Goal: Task Accomplishment & Management: Manage account settings

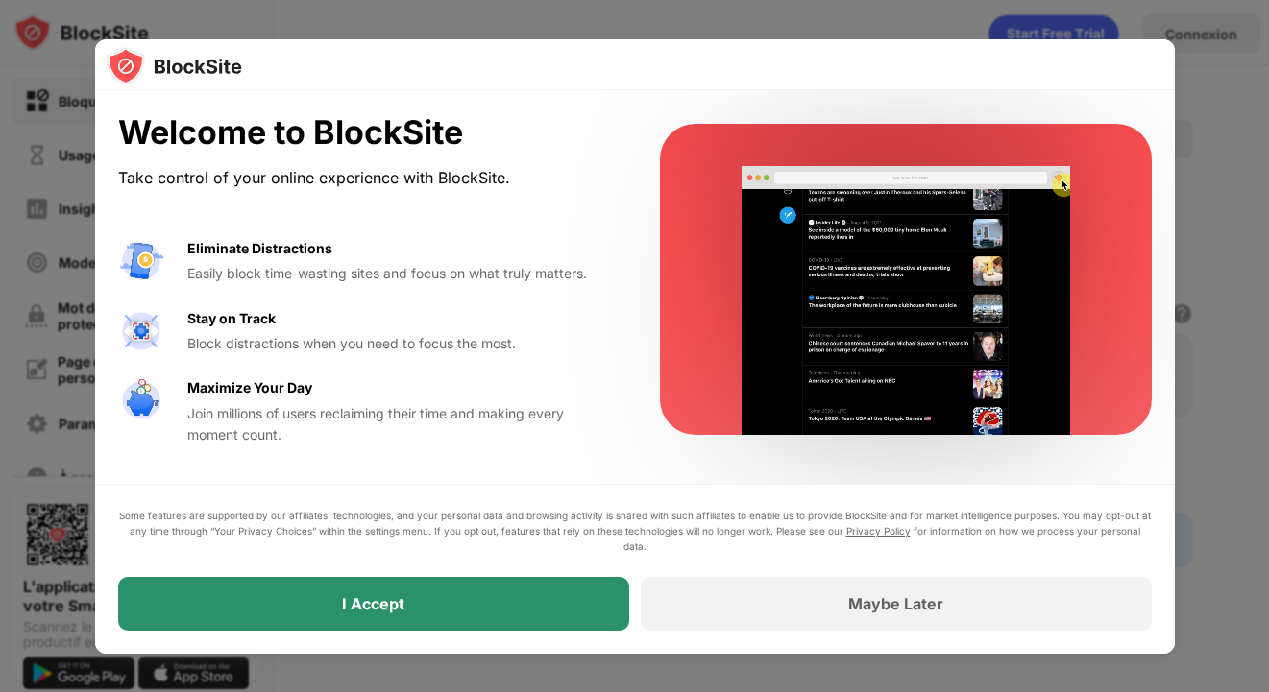
click at [452, 593] on div "I Accept" at bounding box center [373, 604] width 511 height 54
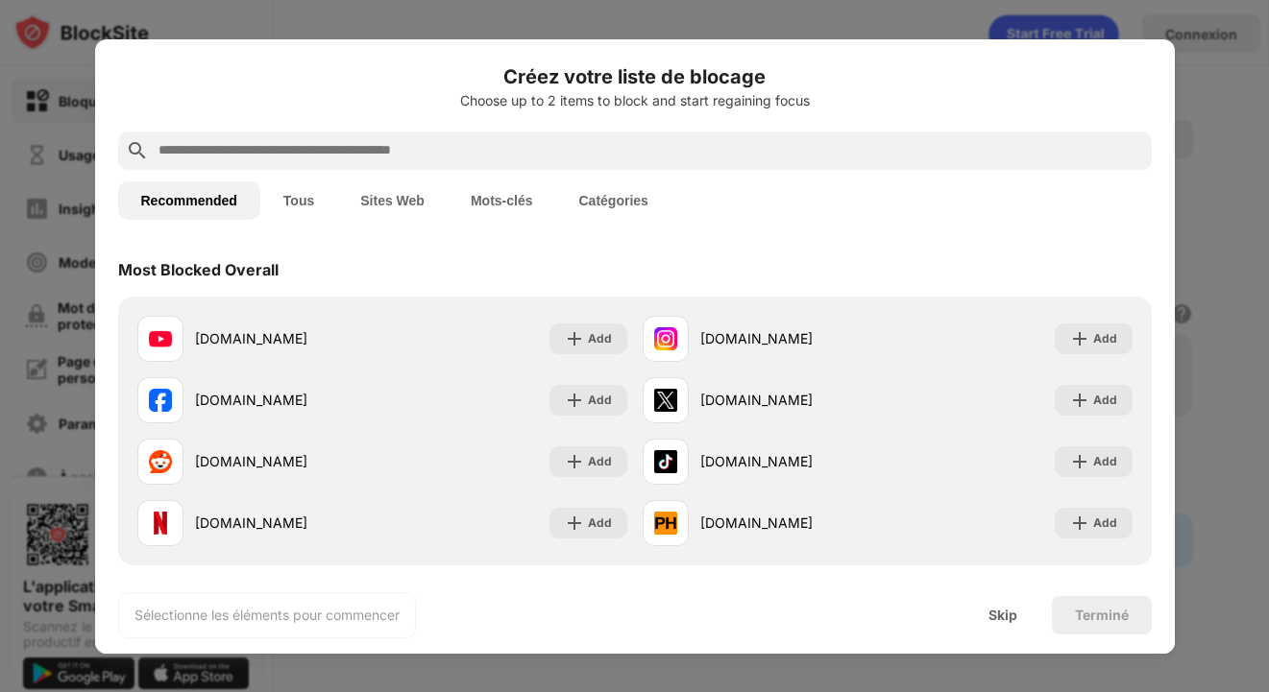
click at [415, 206] on button "Sites Web" at bounding box center [392, 201] width 110 height 38
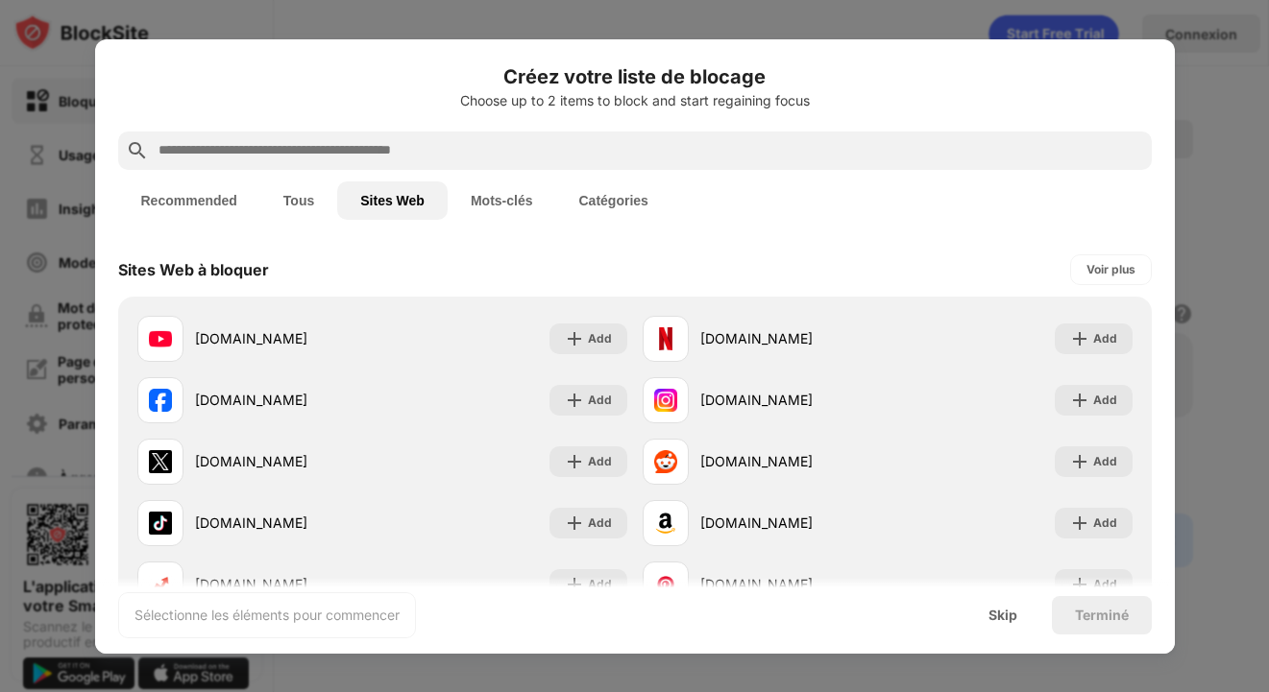
click at [597, 204] on button "Catégories" at bounding box center [613, 201] width 115 height 38
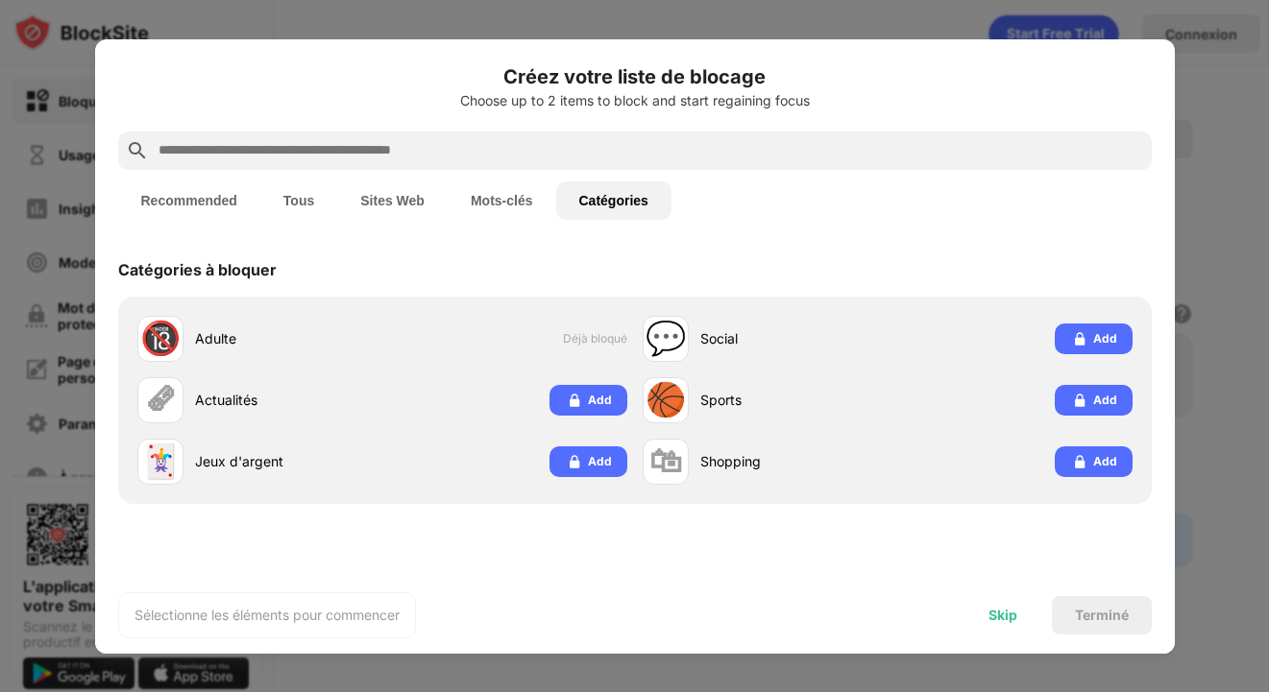
click at [1020, 626] on div "Skip" at bounding box center [1002, 615] width 75 height 38
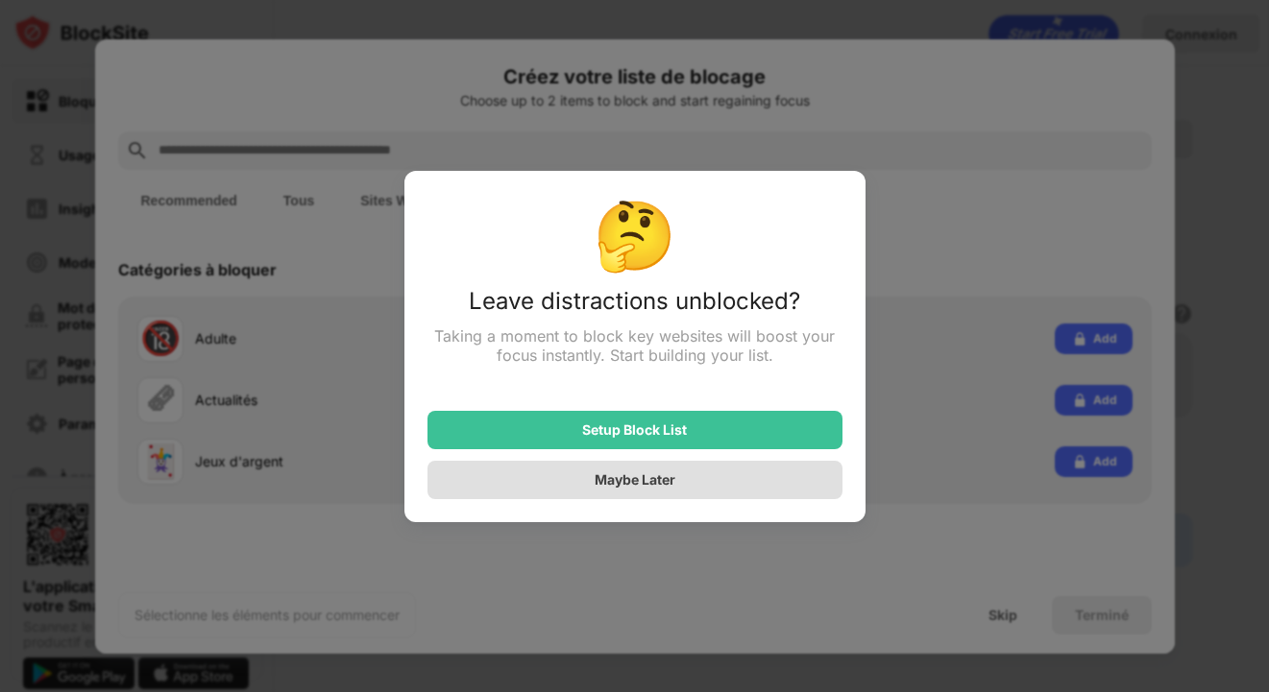
click at [737, 476] on div "Maybe Later" at bounding box center [634, 480] width 415 height 38
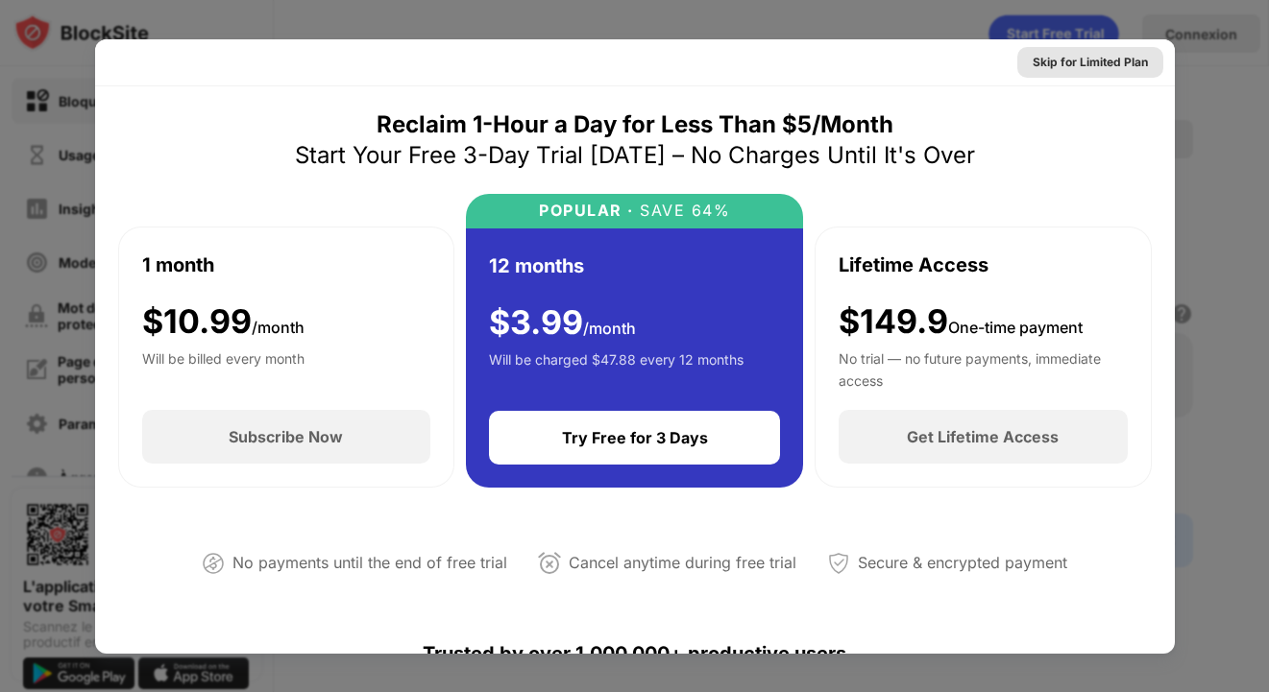
click at [1139, 64] on div "Skip for Limited Plan" at bounding box center [1089, 62] width 115 height 19
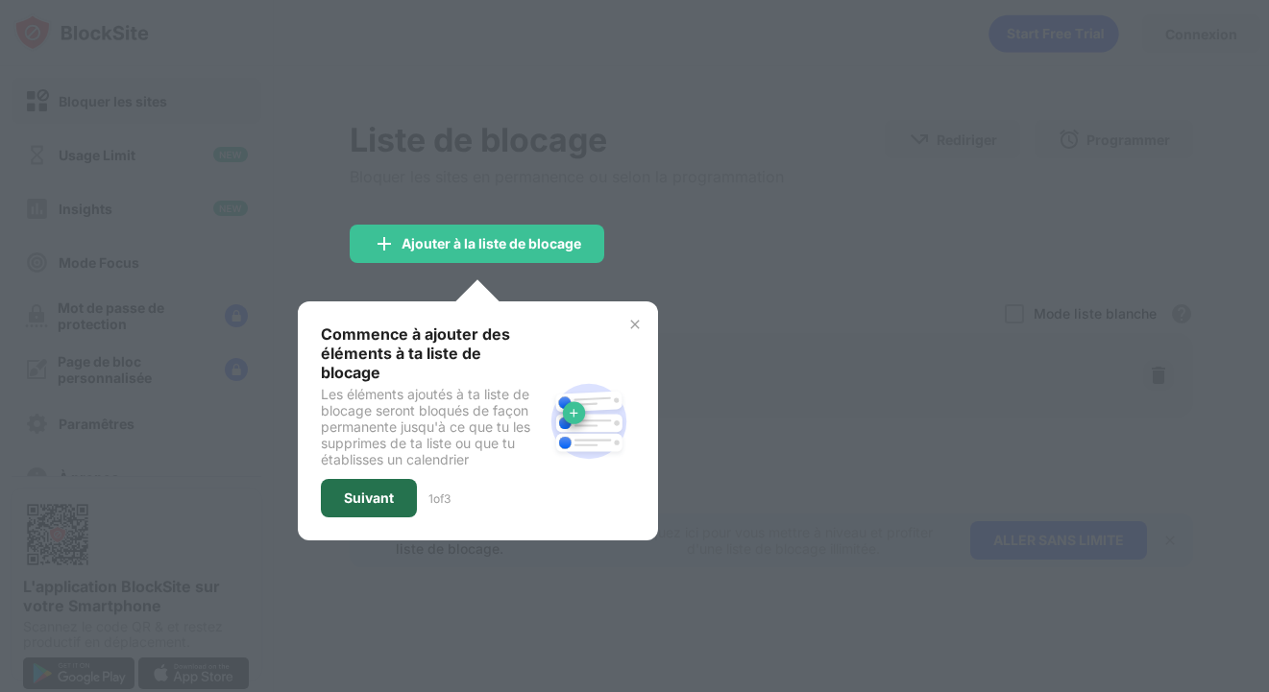
click at [371, 496] on div "Suivant" at bounding box center [369, 498] width 50 height 15
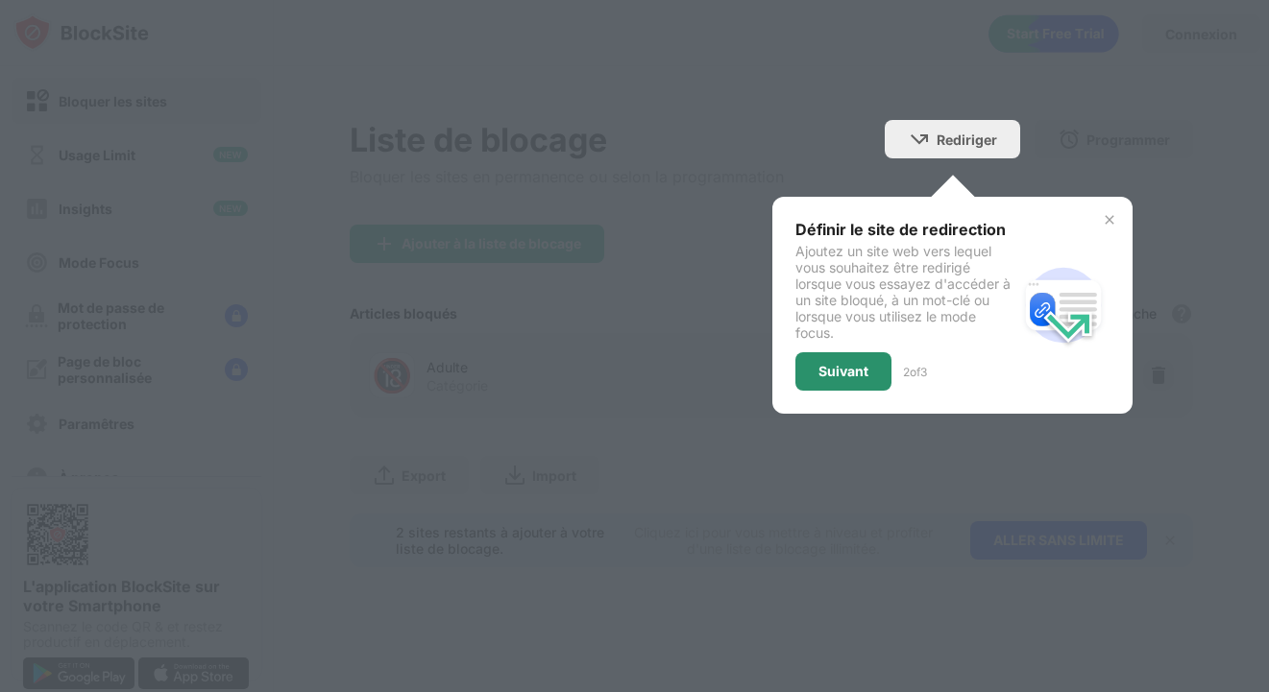
click at [849, 358] on div "Suivant" at bounding box center [843, 371] width 96 height 38
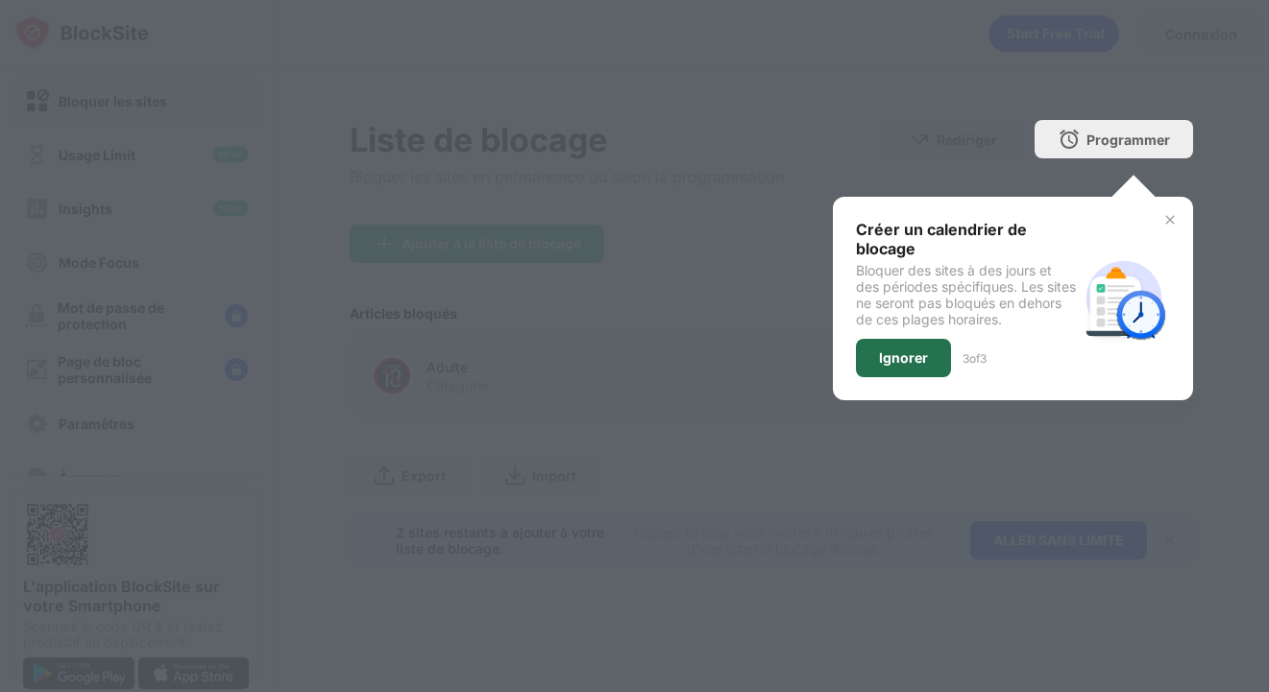
click at [895, 355] on div "Ignorer" at bounding box center [903, 358] width 49 height 15
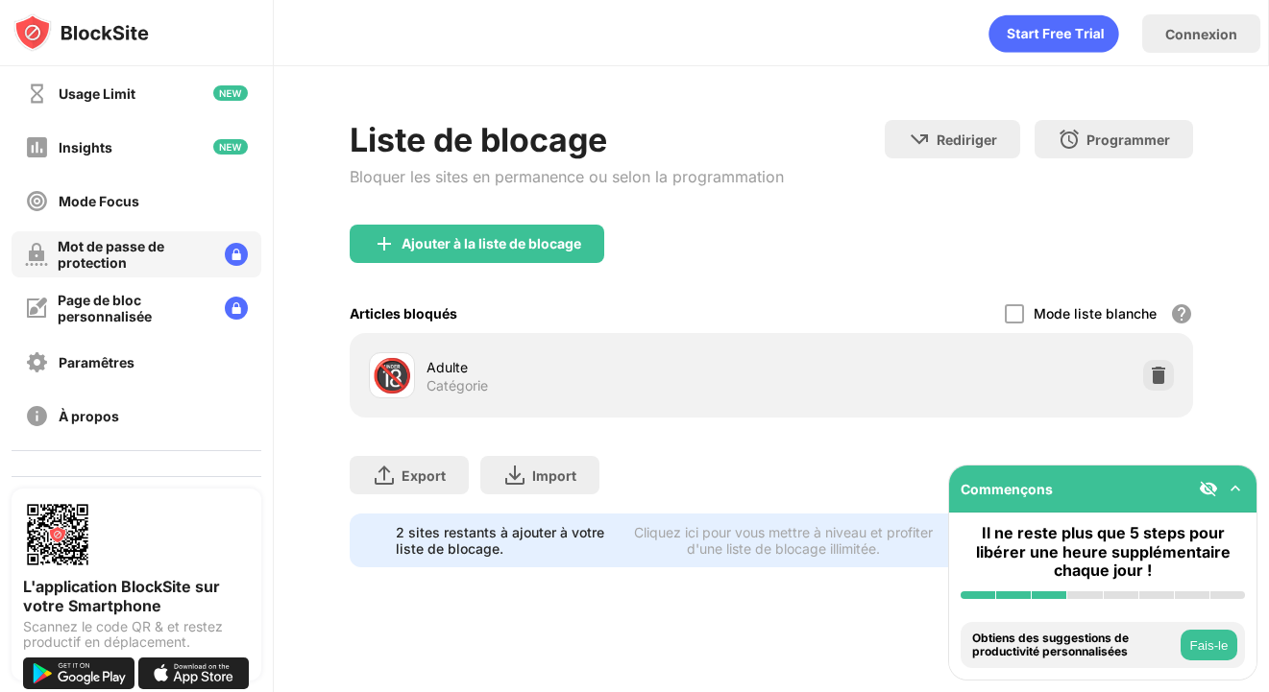
scroll to position [106, 0]
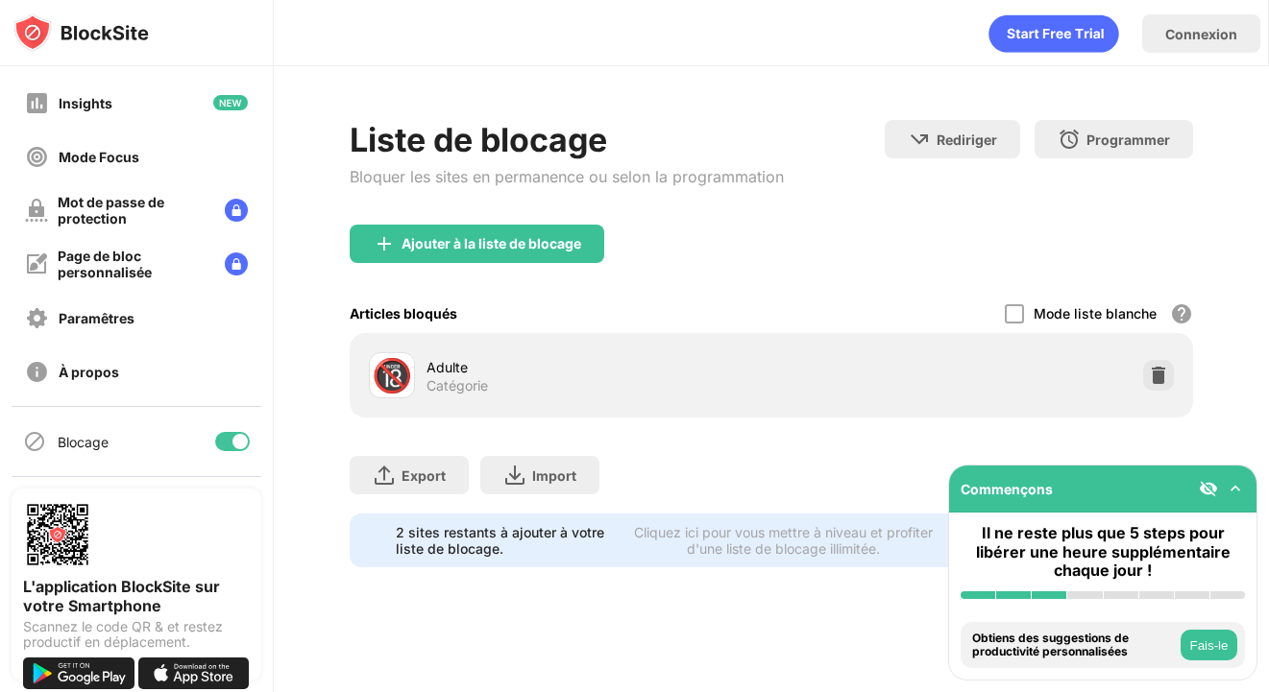
click at [246, 440] on div at bounding box center [239, 441] width 15 height 15
click at [227, 442] on div at bounding box center [224, 441] width 15 height 15
click at [114, 211] on div "Mot de passe de protection" at bounding box center [134, 210] width 152 height 33
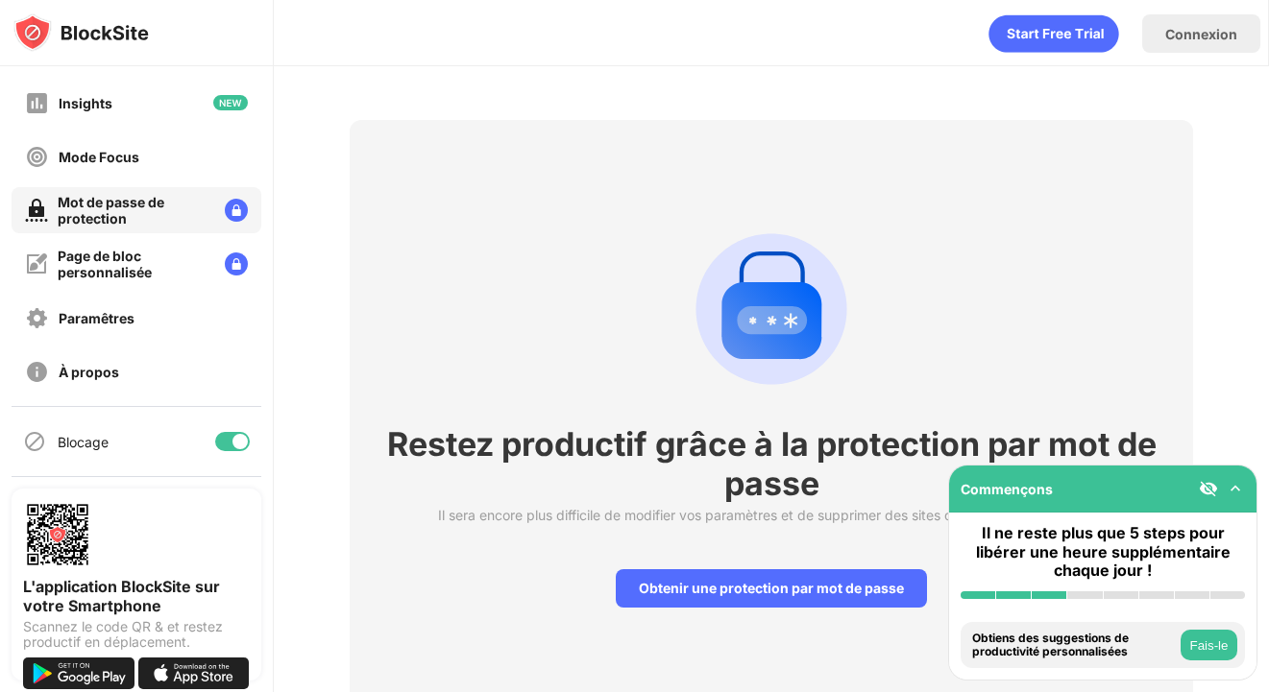
scroll to position [66, 0]
